Goal: Information Seeking & Learning: Find specific fact

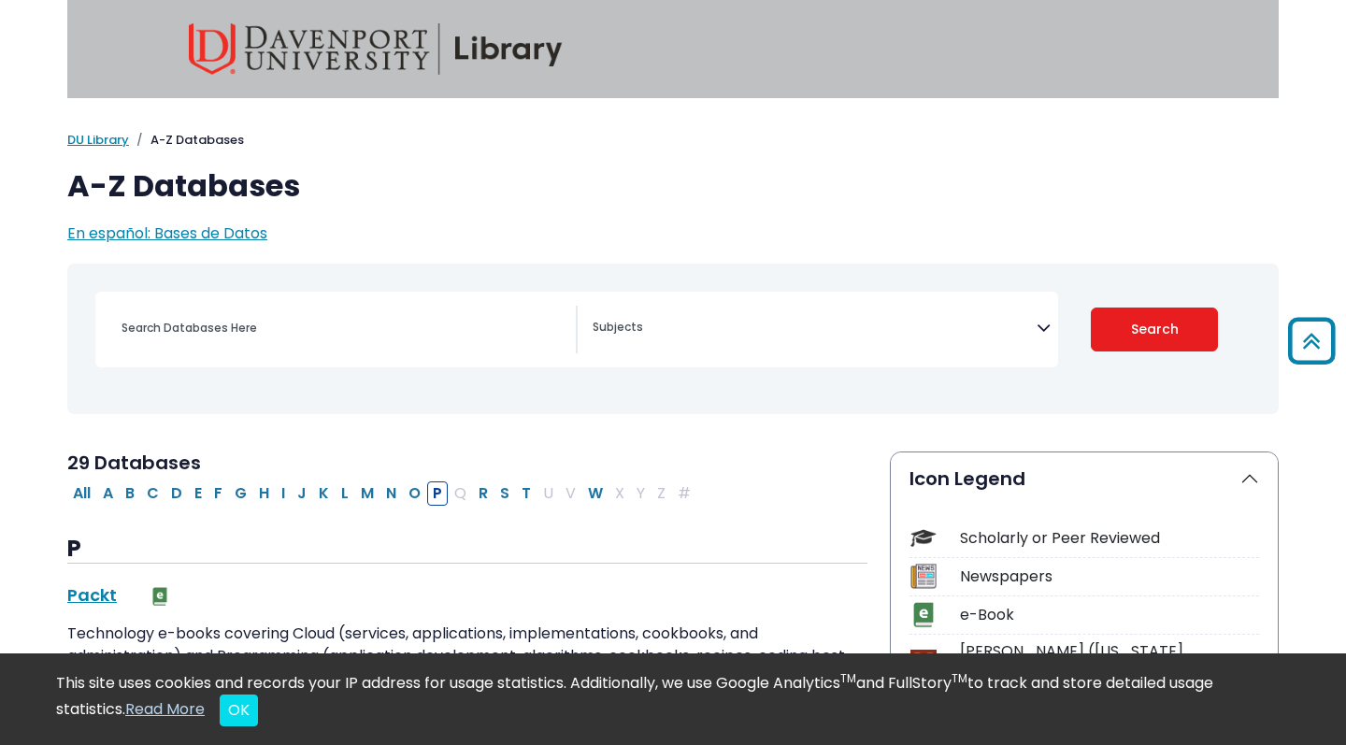
select select "Database Subject Filter"
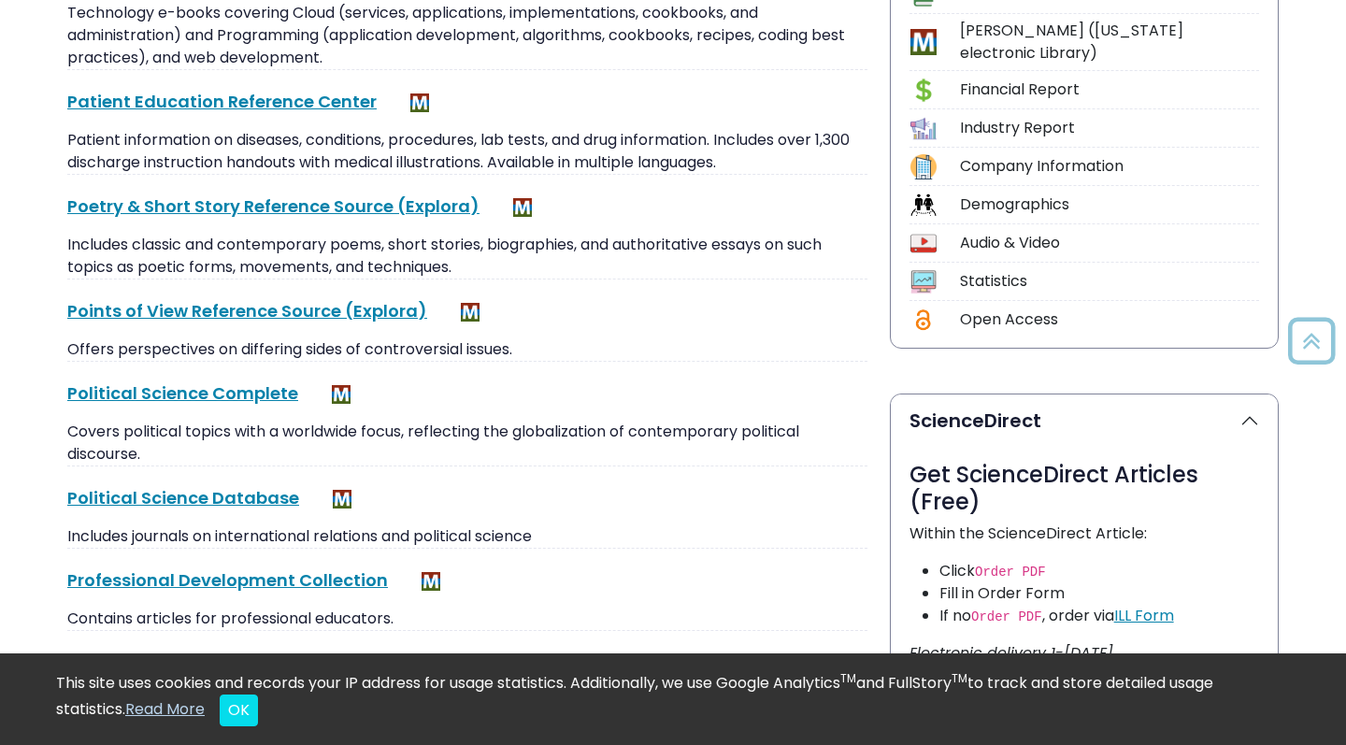
scroll to position [806, 0]
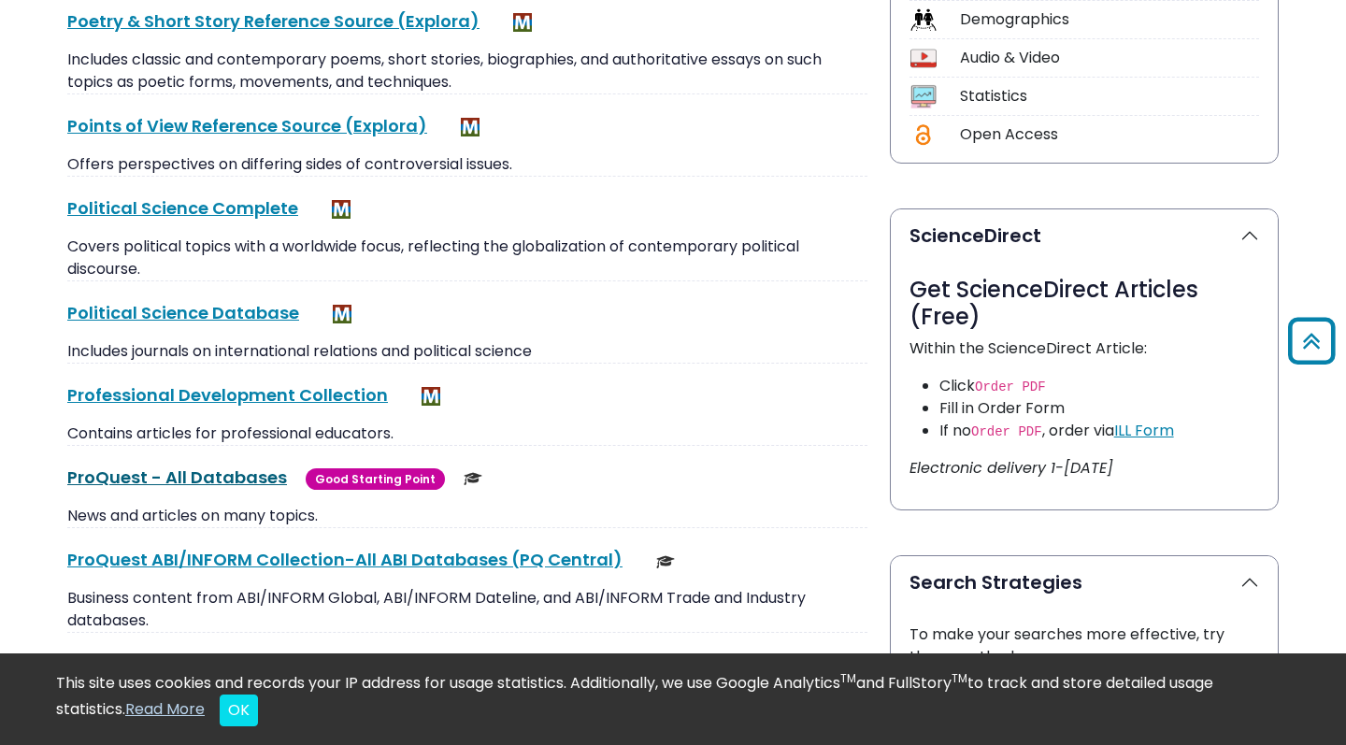
click at [260, 484] on link "ProQuest - All Databases This link opens in a new window" at bounding box center [177, 476] width 220 height 23
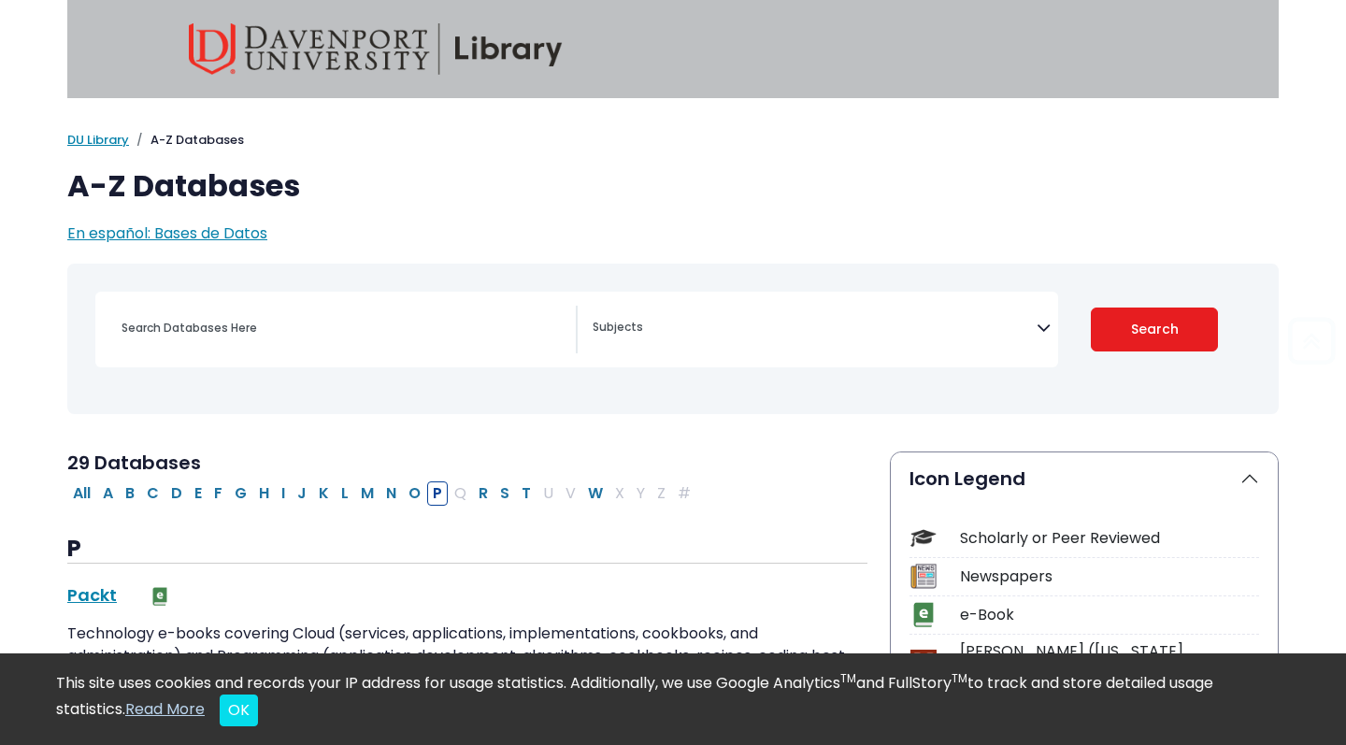
scroll to position [0, 0]
click at [399, 330] on input "Search database by title or keyword" at bounding box center [342, 327] width 465 height 27
paste input "Is language the results of cognitive development or does it drive cognitive dev…"
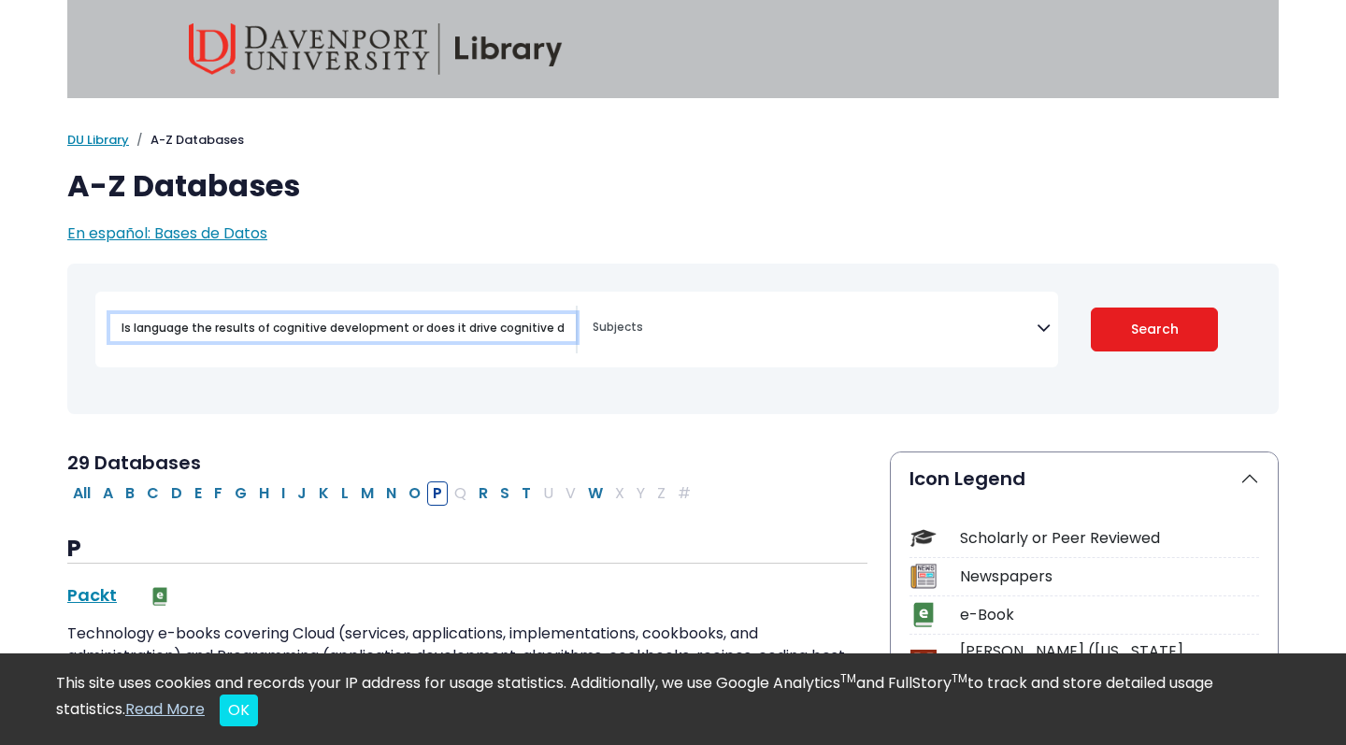
type input "Is language the results of cognitive development or does it drive cognitive dev…"
click at [1154, 328] on button "Search" at bounding box center [1155, 329] width 128 height 44
select select "Database Subject Filter"
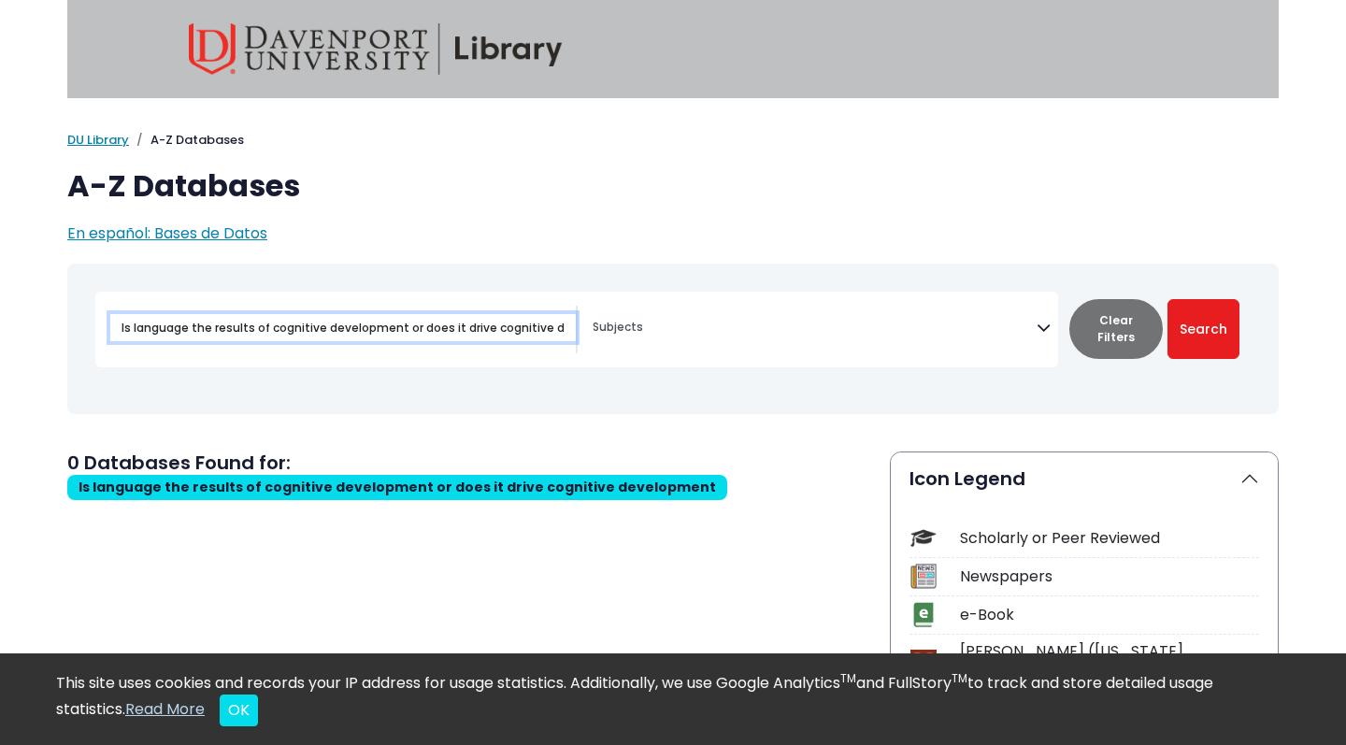
scroll to position [8, 0]
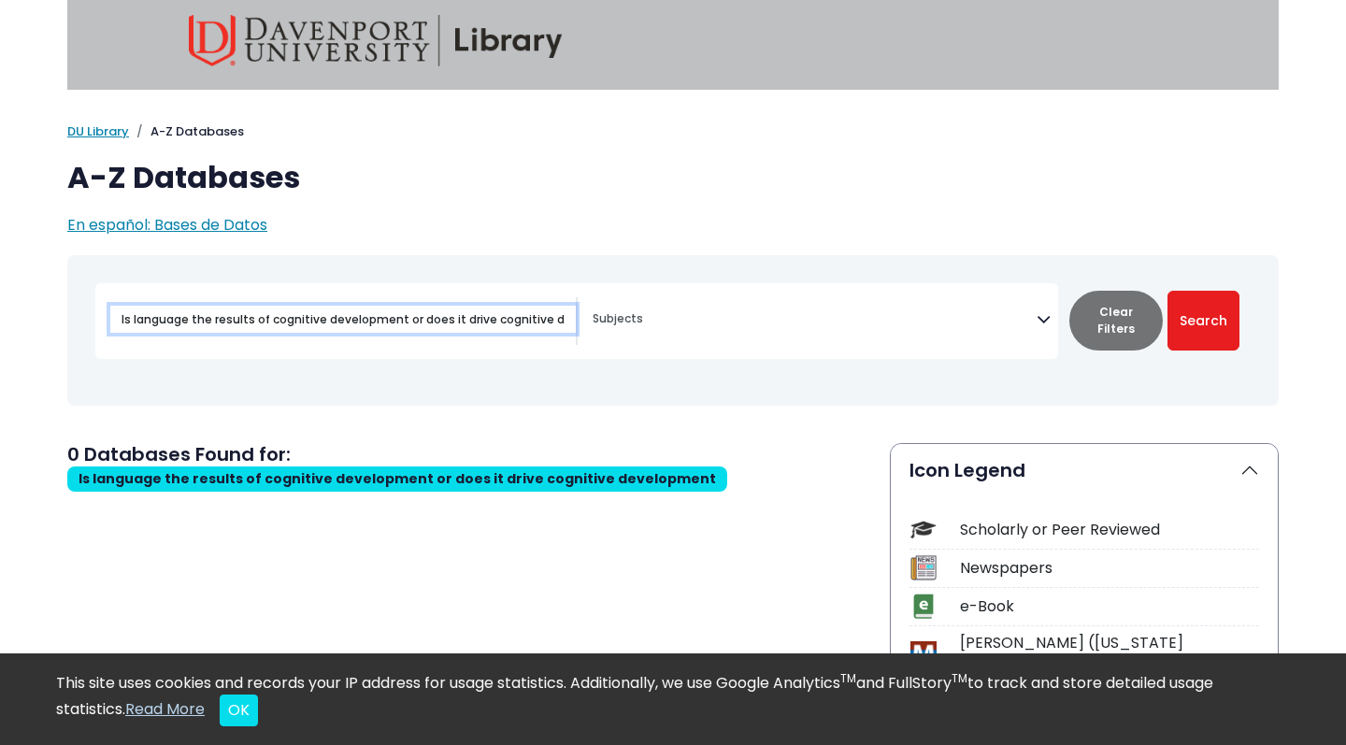
drag, startPoint x: 213, startPoint y: 322, endPoint x: 39, endPoint y: 320, distance: 173.8
type input "cognitive development or does it drive cognitive development"
click at [1203, 320] on button "Search" at bounding box center [1203, 321] width 72 height 60
select select "Database Subject Filter"
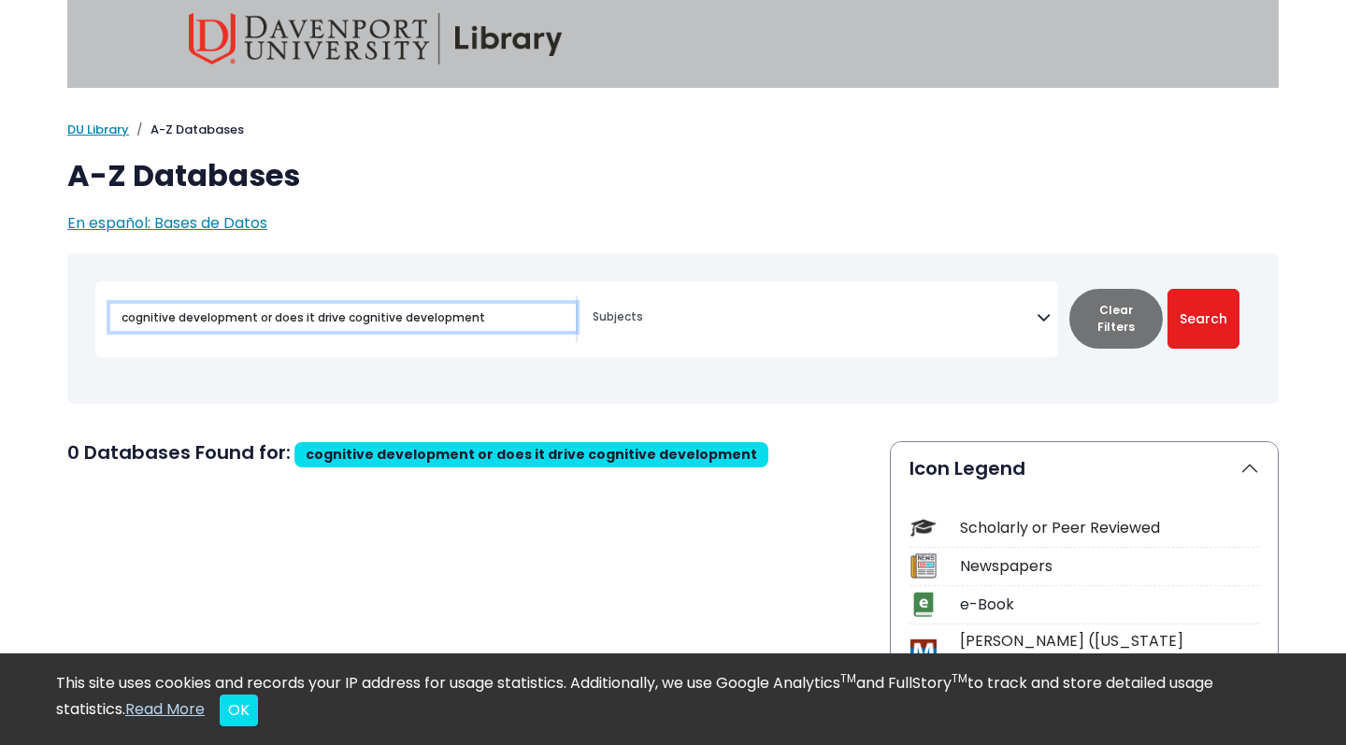
scroll to position [7, 0]
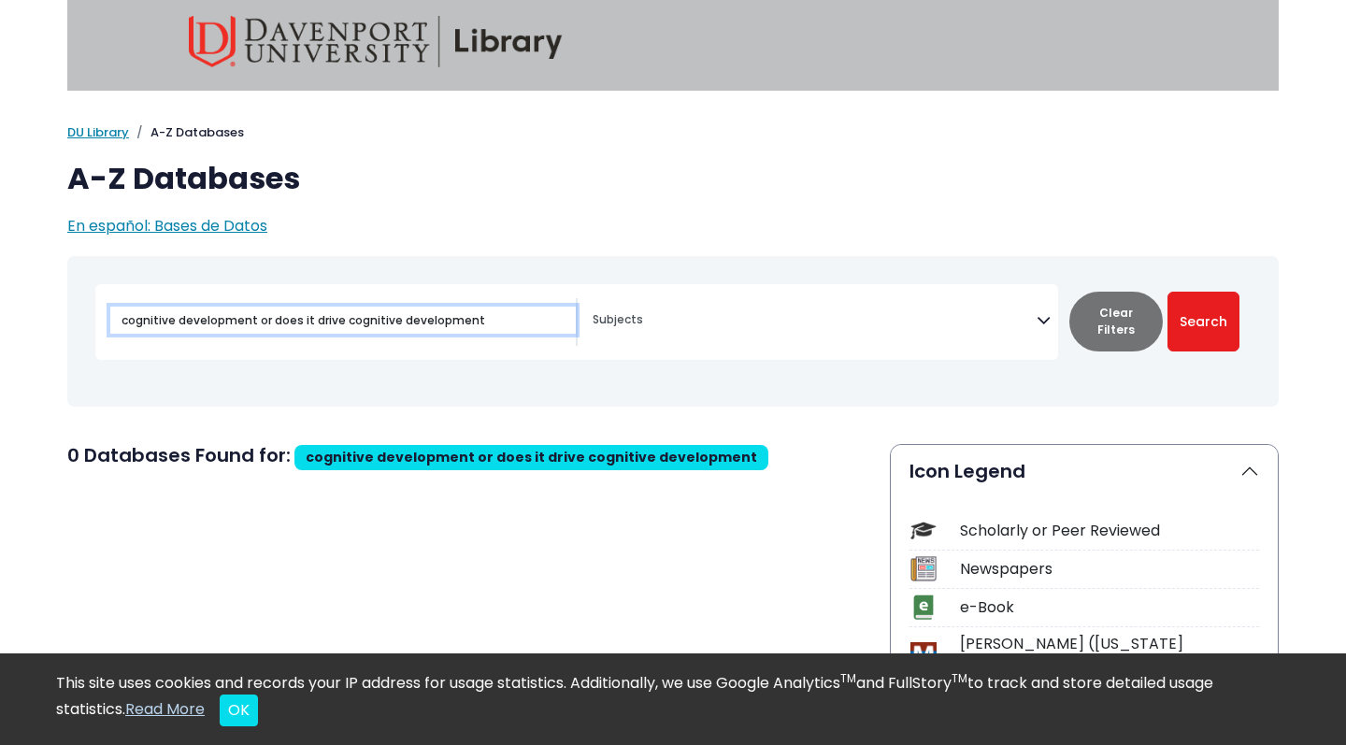
type input "Is language the results of cognitive development or does it drive cognitive dev…"
select select "Database Subject Filter"
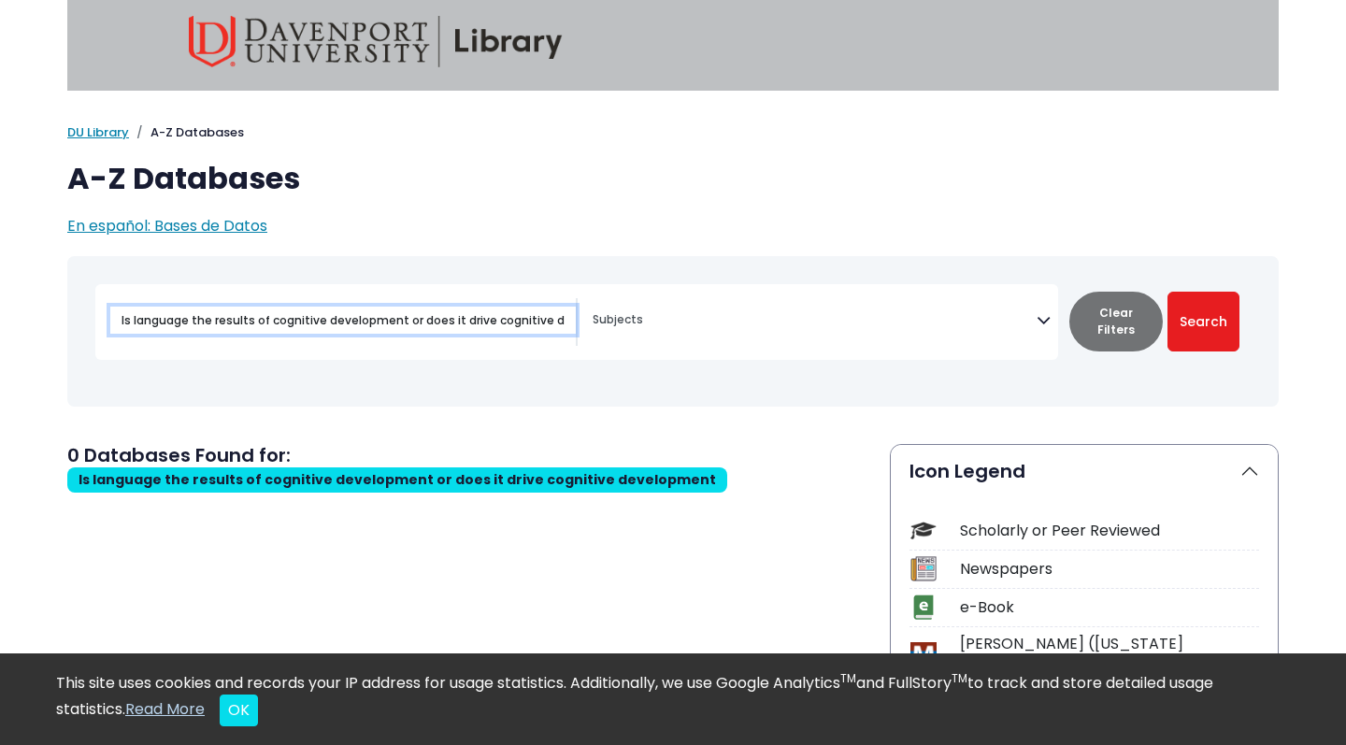
scroll to position [8, 0]
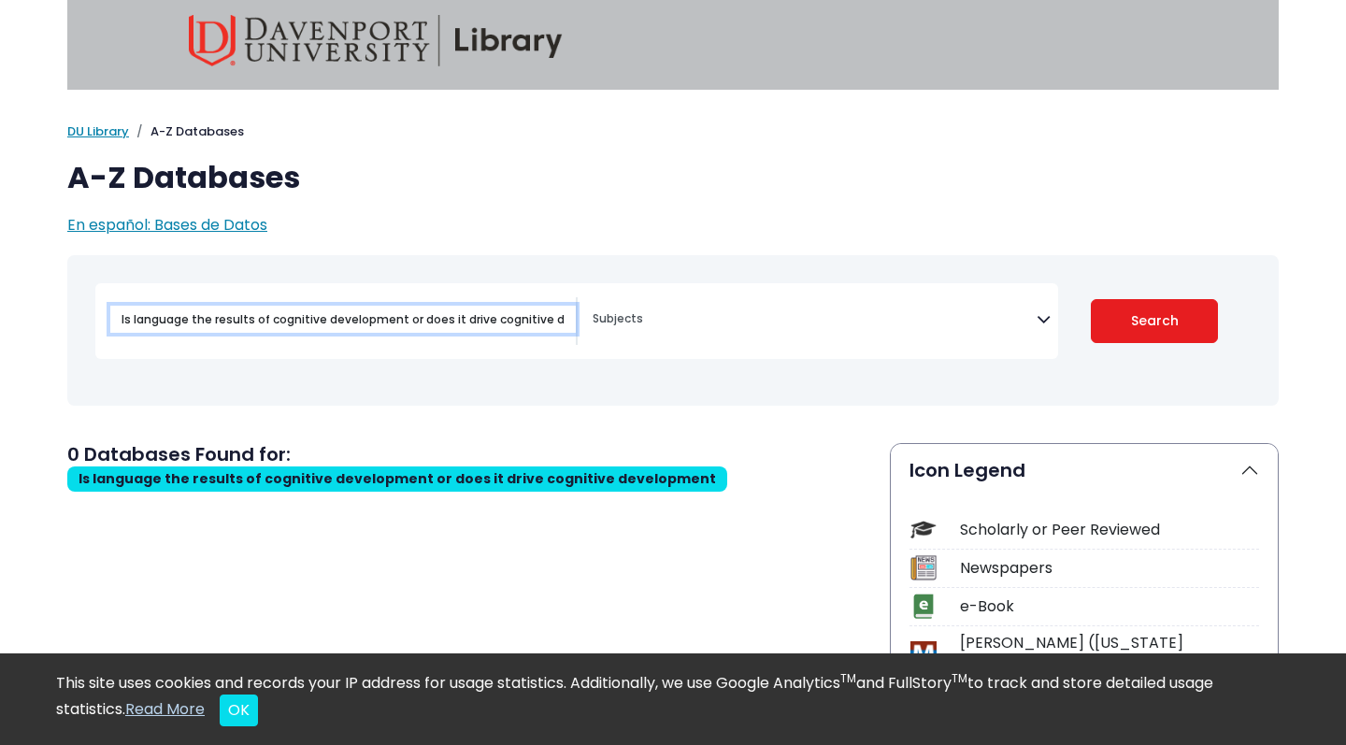
select select "Database Subject Filter"
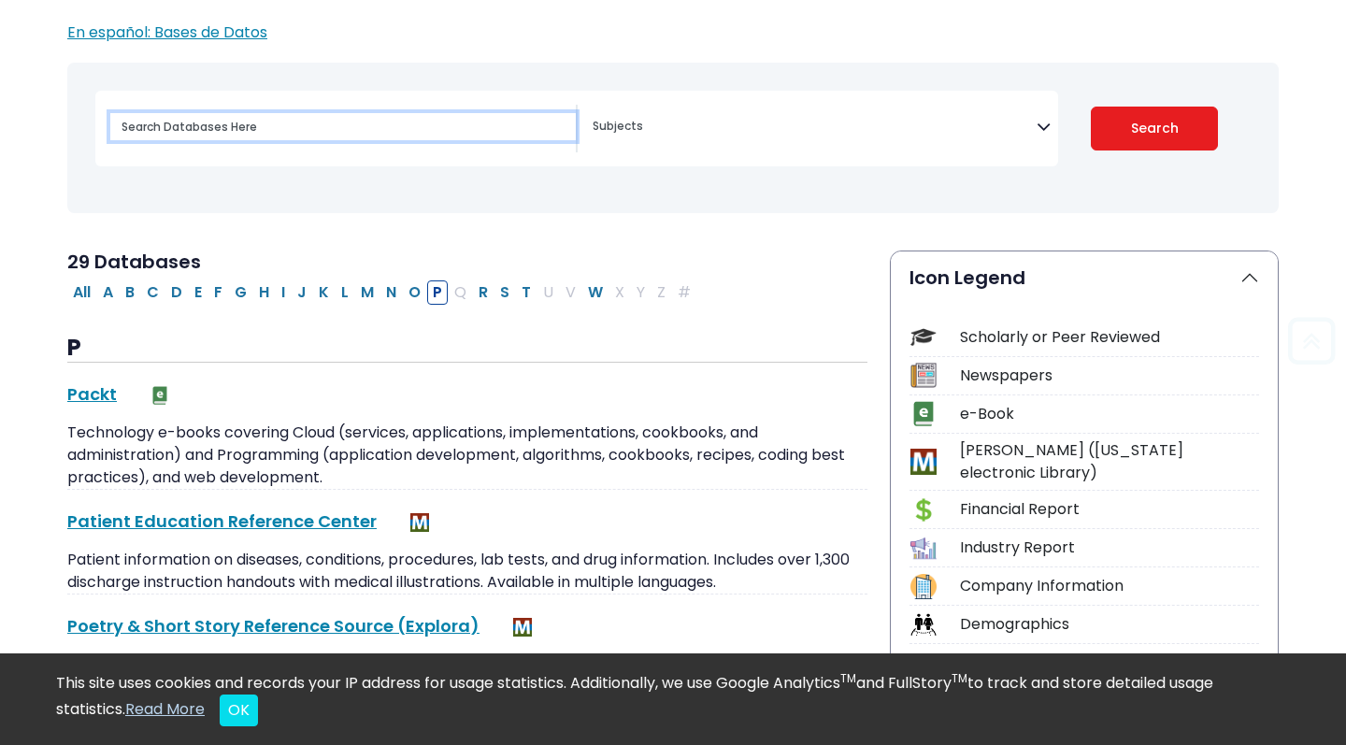
scroll to position [799, 0]
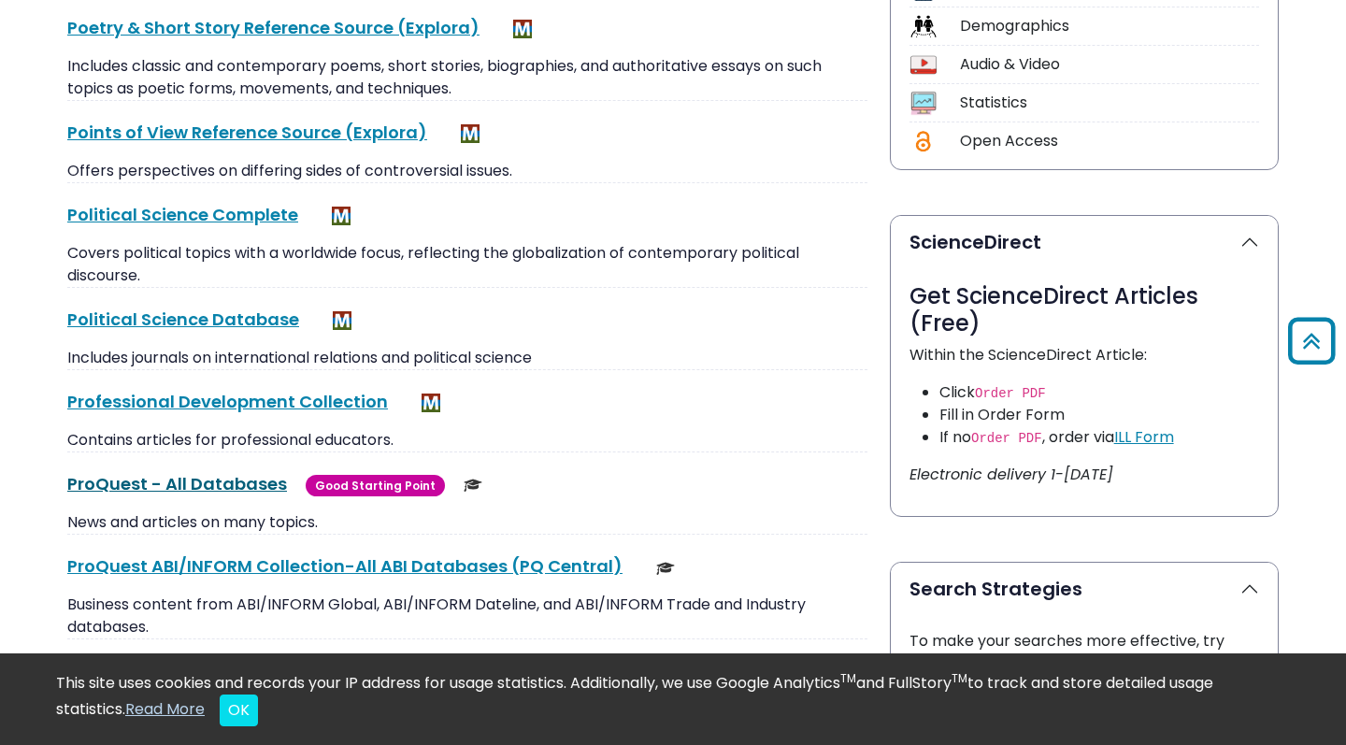
click at [223, 478] on link "ProQuest - All Databases This link opens in a new window" at bounding box center [177, 483] width 220 height 23
